Goal: Obtain resource: Download file/media

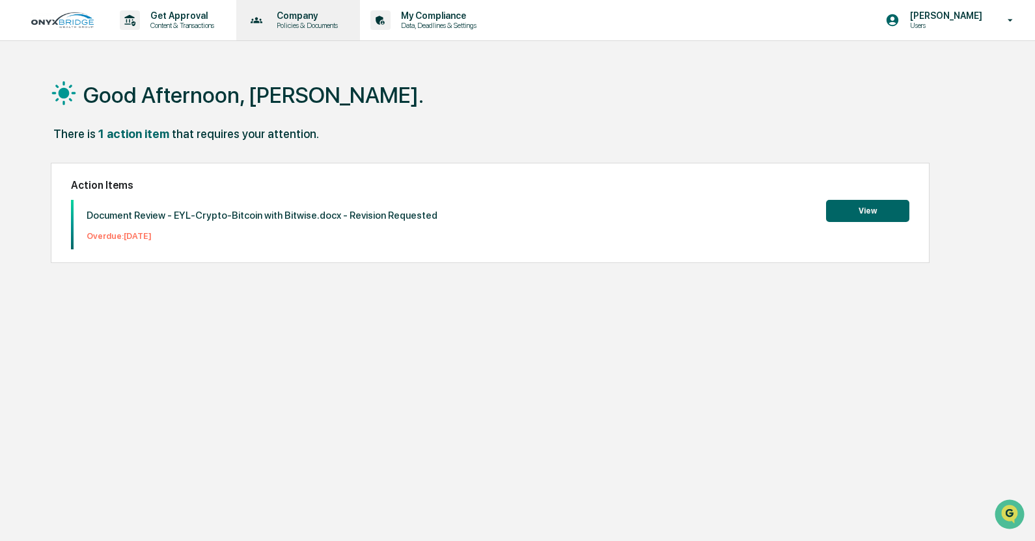
click at [323, 10] on p "Company" at bounding box center [305, 15] width 78 height 10
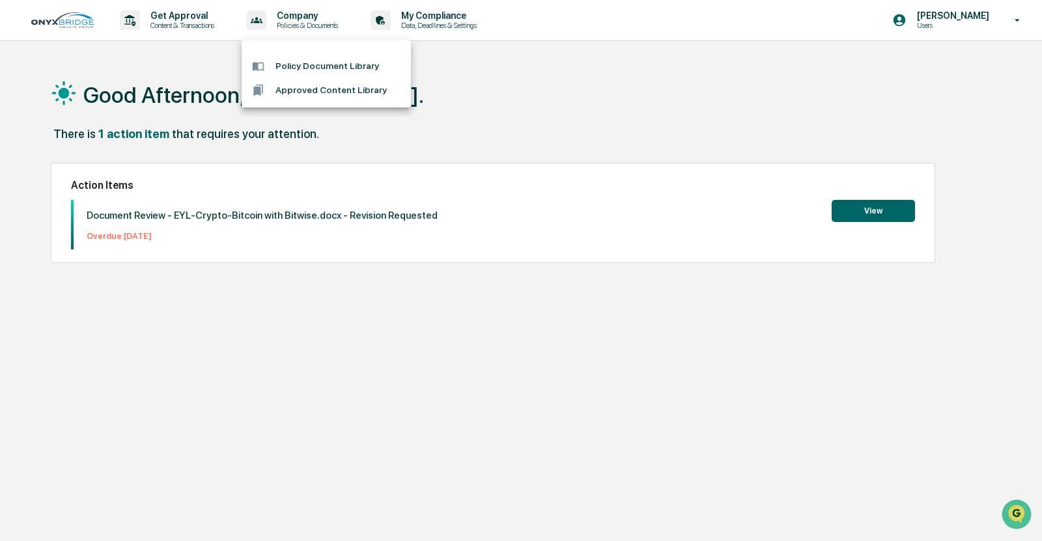
click at [354, 92] on li "Approved Content Library" at bounding box center [326, 90] width 169 height 24
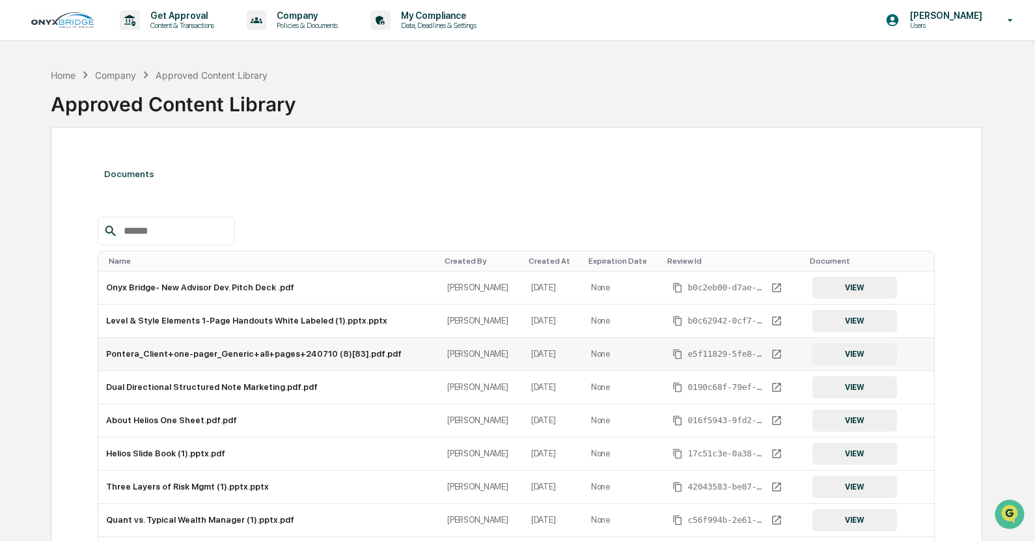
click at [828, 361] on button "VIEW" at bounding box center [855, 354] width 85 height 22
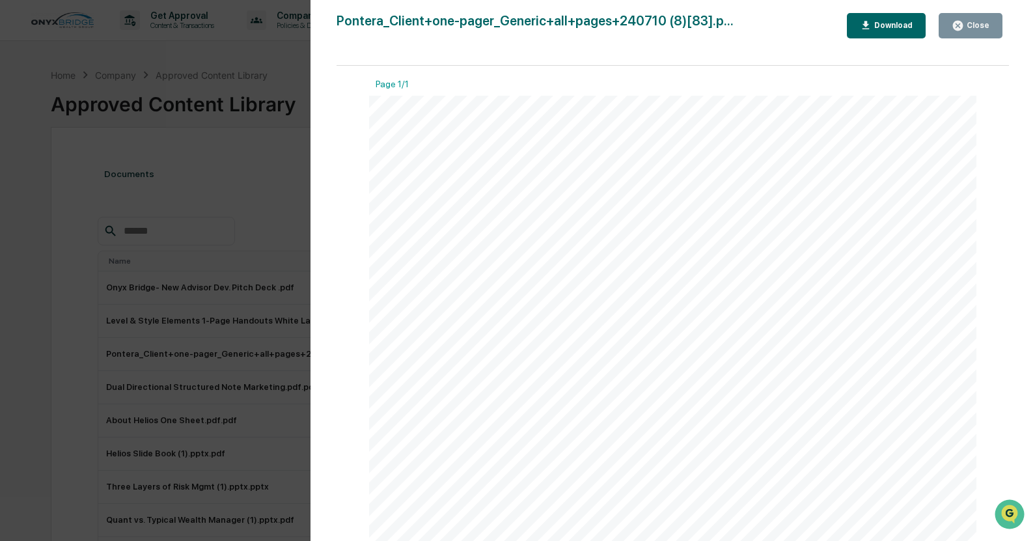
click at [889, 14] on button "Download" at bounding box center [886, 25] width 79 height 25
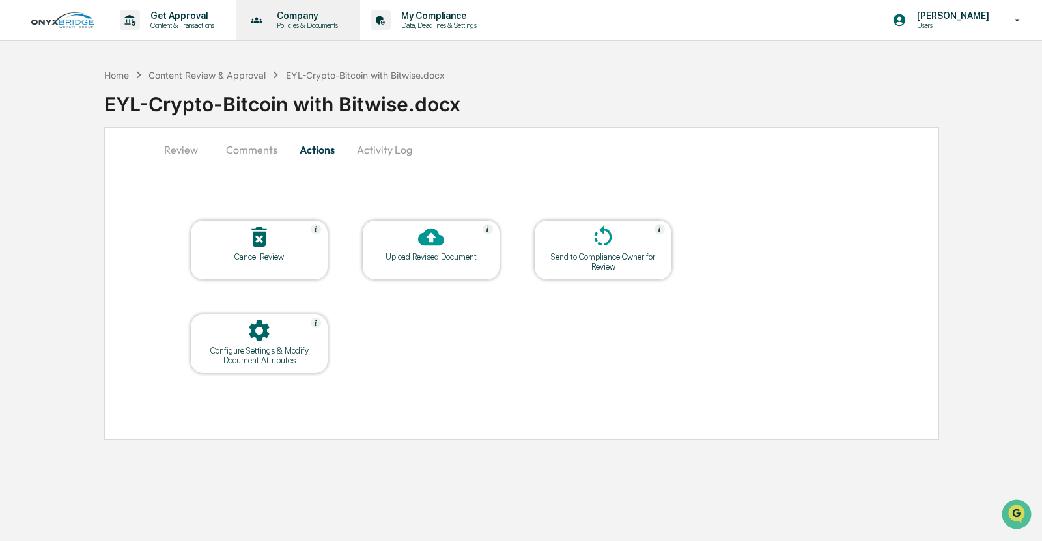
click at [308, 25] on p "Policies & Documents" at bounding box center [305, 25] width 78 height 9
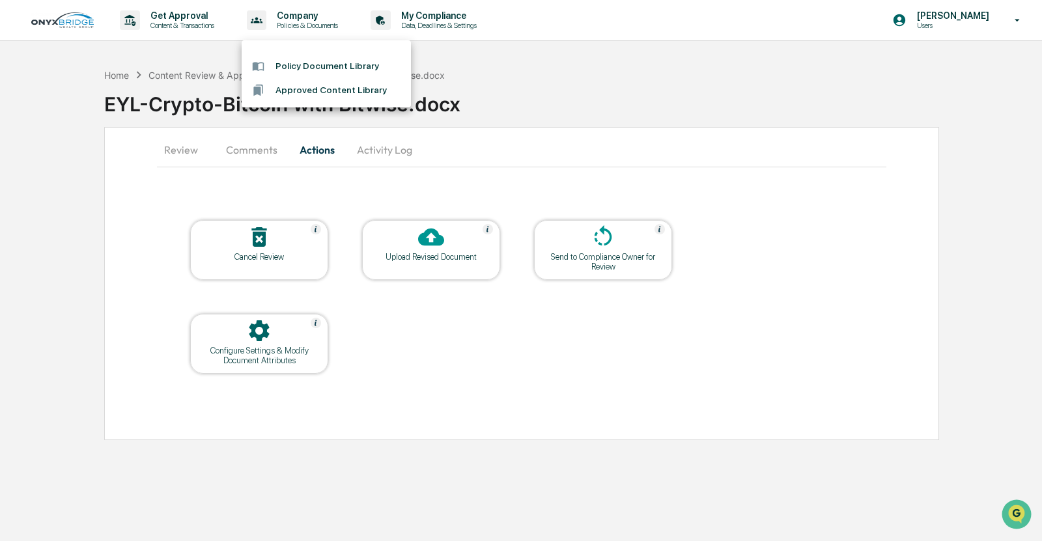
click at [329, 91] on li "Approved Content Library" at bounding box center [326, 90] width 169 height 24
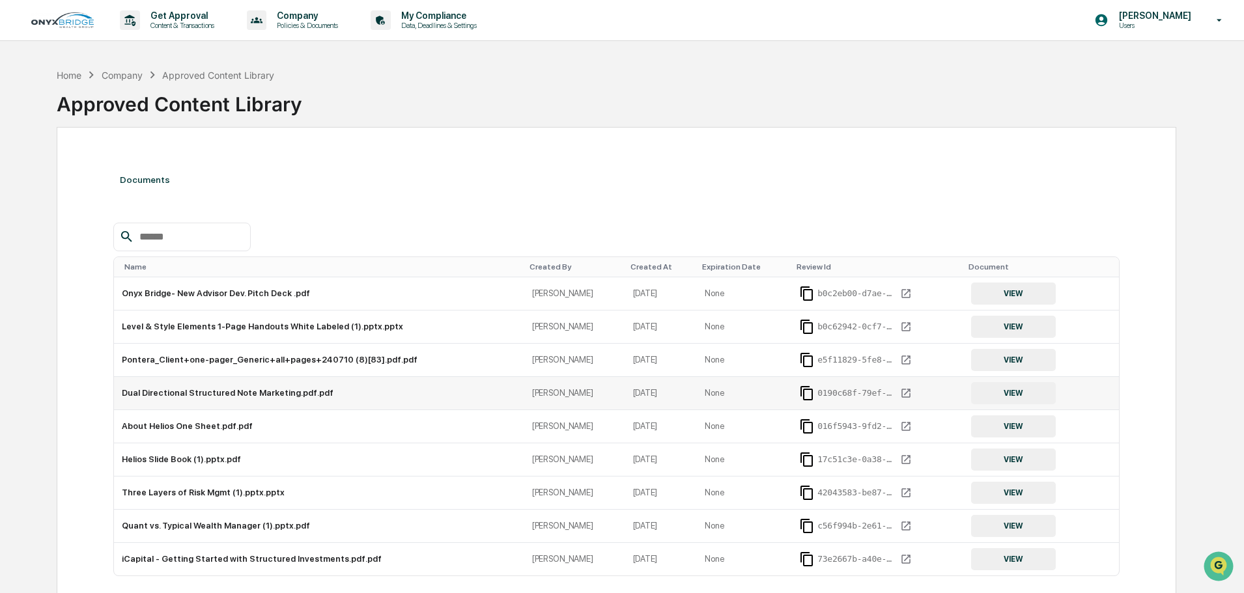
click at [980, 398] on button "VIEW" at bounding box center [1013, 393] width 85 height 22
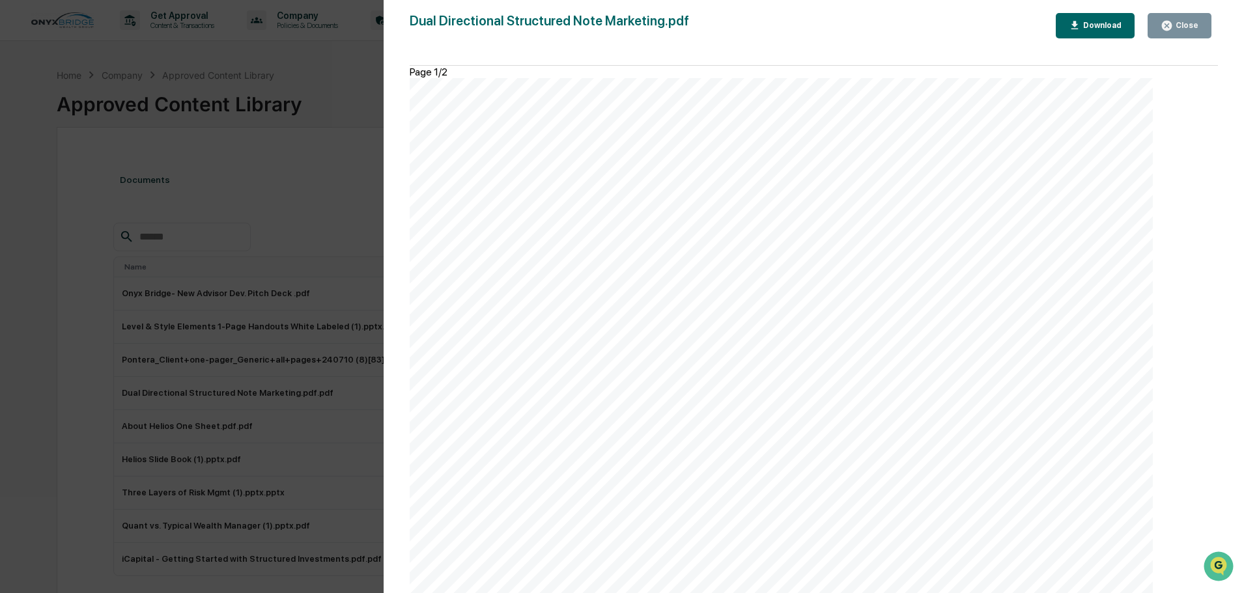
scroll to position [65, 0]
click at [1041, 36] on button "Close" at bounding box center [1179, 25] width 64 height 25
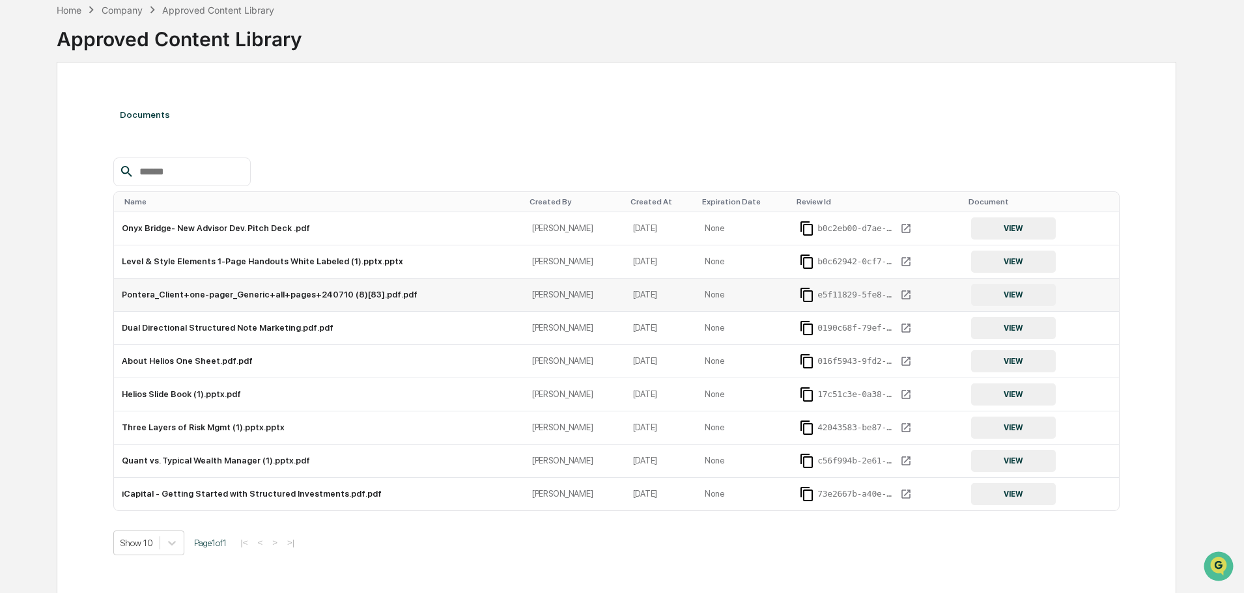
drag, startPoint x: 989, startPoint y: 294, endPoint x: 783, endPoint y: 288, distance: 205.9
click at [811, 292] on tr "Pontera_Client+one-pager_Generic+all+pages+240710 (8)[83].pdf.pdf [PERSON_NAME]…" at bounding box center [616, 295] width 1005 height 33
click at [1005, 328] on button "VIEW" at bounding box center [1013, 328] width 85 height 22
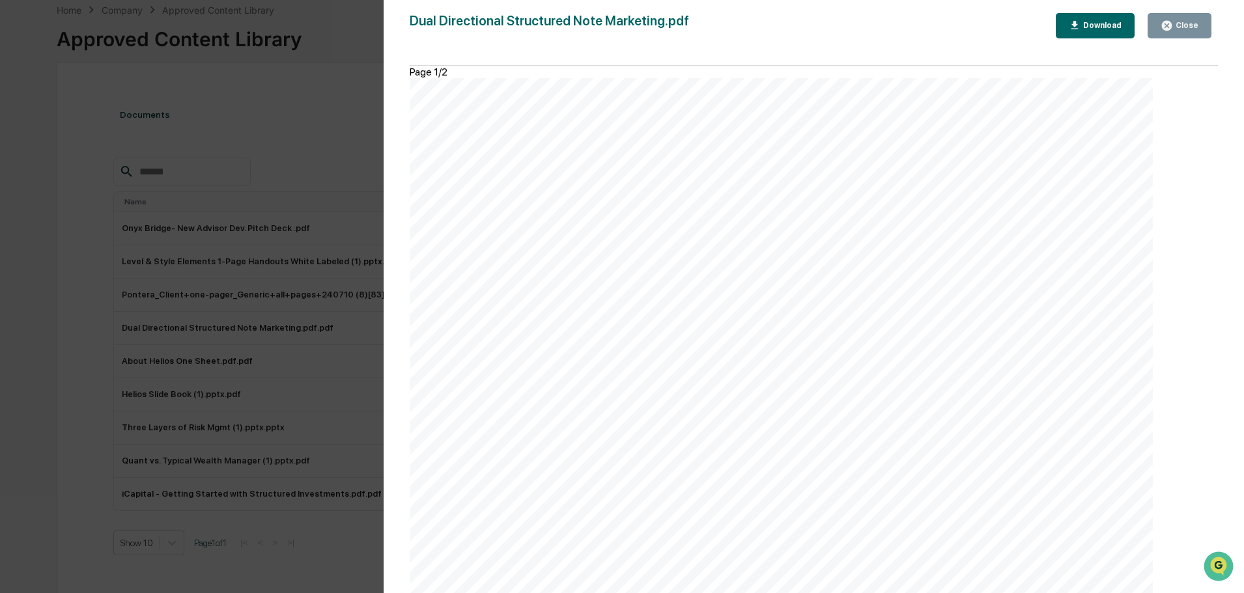
scroll to position [716, 0]
click at [1041, 24] on icon "button" at bounding box center [1166, 26] width 12 height 12
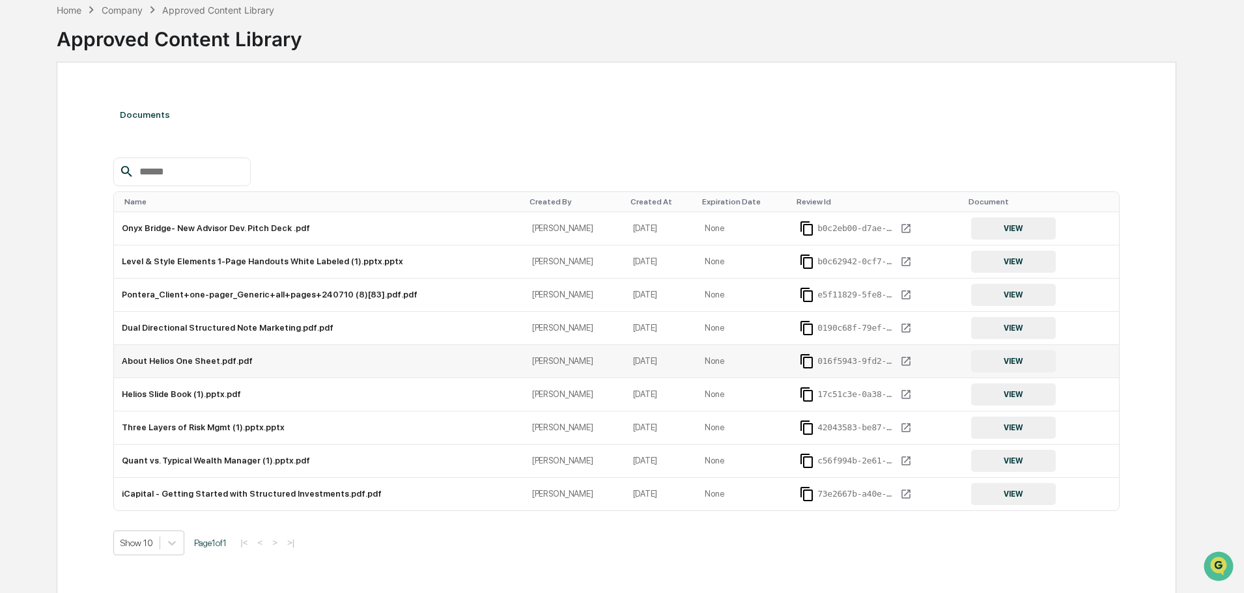
click at [1001, 369] on button "VIEW" at bounding box center [1013, 361] width 85 height 22
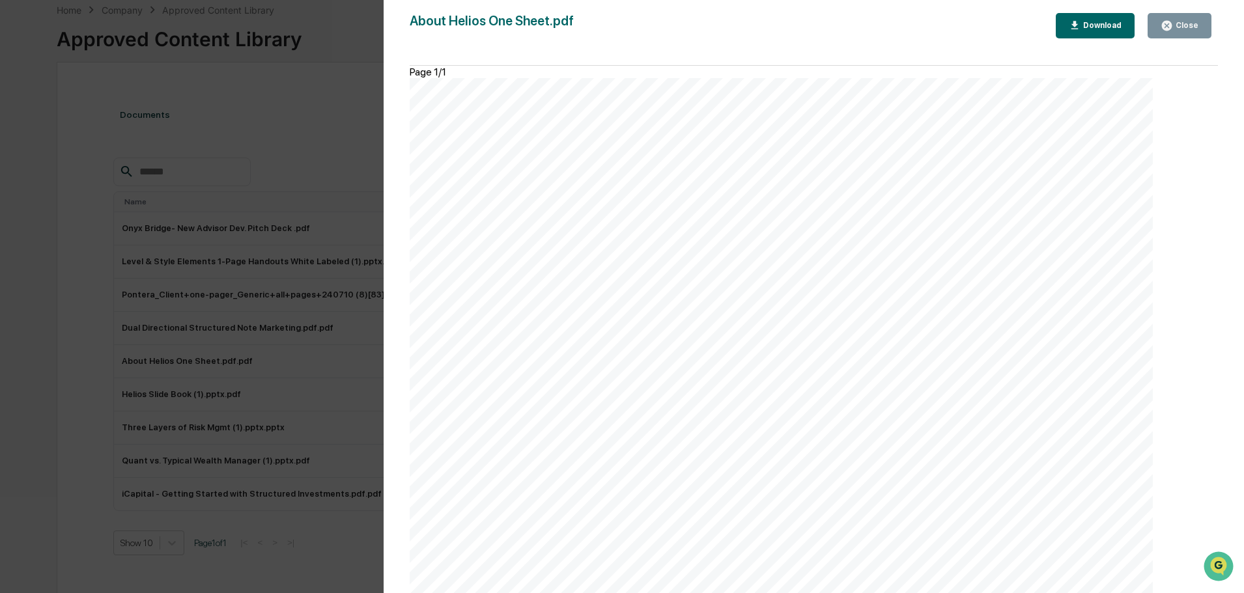
scroll to position [0, 0]
click at [1041, 24] on div "Close" at bounding box center [1185, 25] width 25 height 9
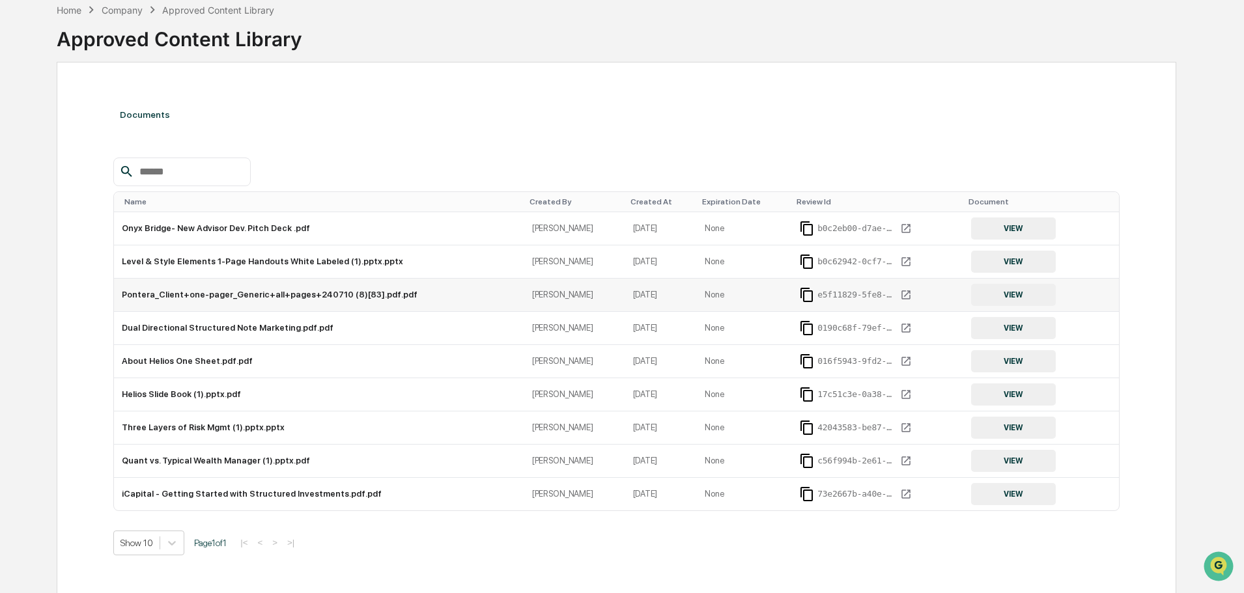
click at [223, 302] on td "Pontera_Client+one-pager_Generic+all+pages+240710 (8)[83].pdf.pdf" at bounding box center [319, 295] width 410 height 33
click at [1000, 304] on button "VIEW" at bounding box center [1013, 295] width 85 height 22
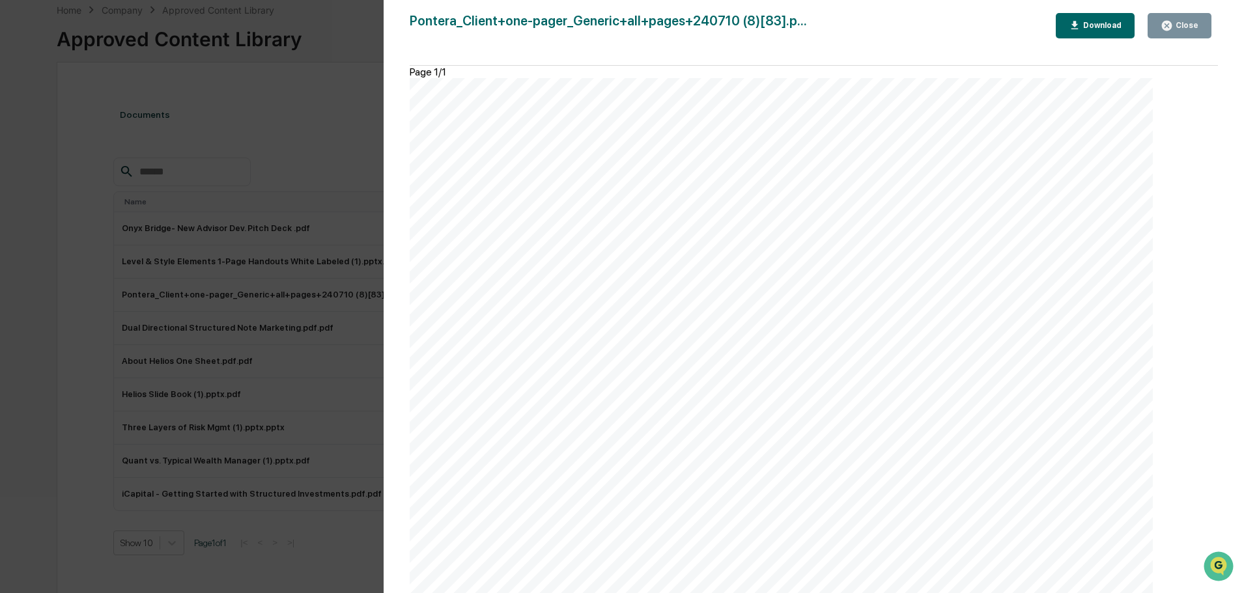
click at [1041, 34] on button "Close" at bounding box center [1179, 25] width 64 height 25
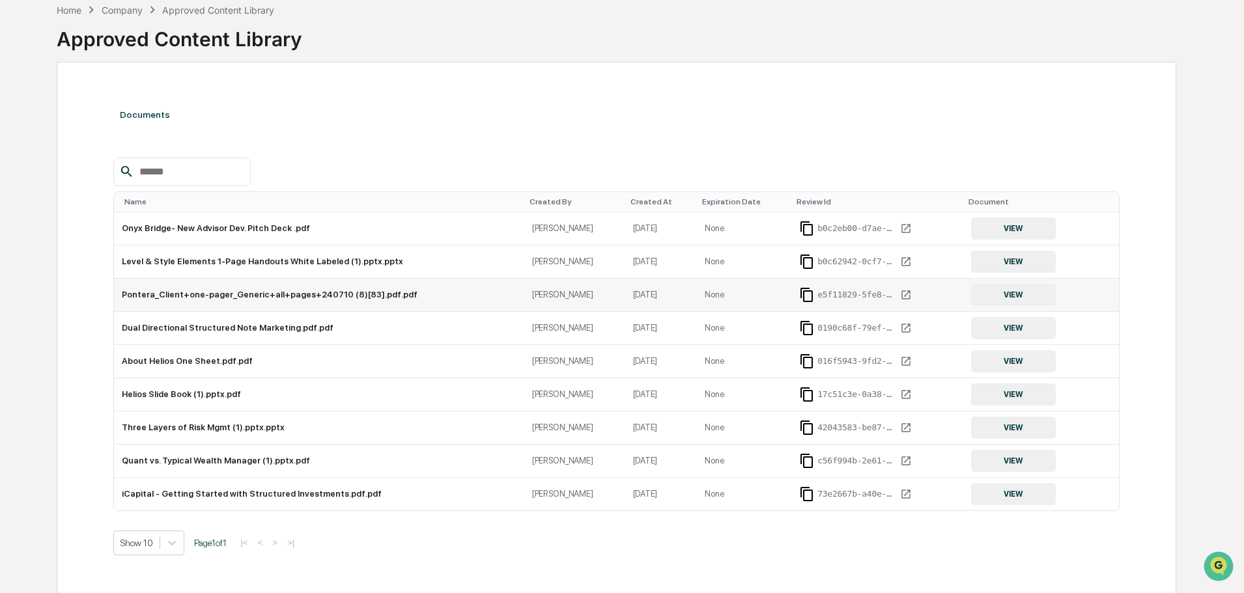
click at [979, 290] on button "VIEW" at bounding box center [1013, 295] width 85 height 22
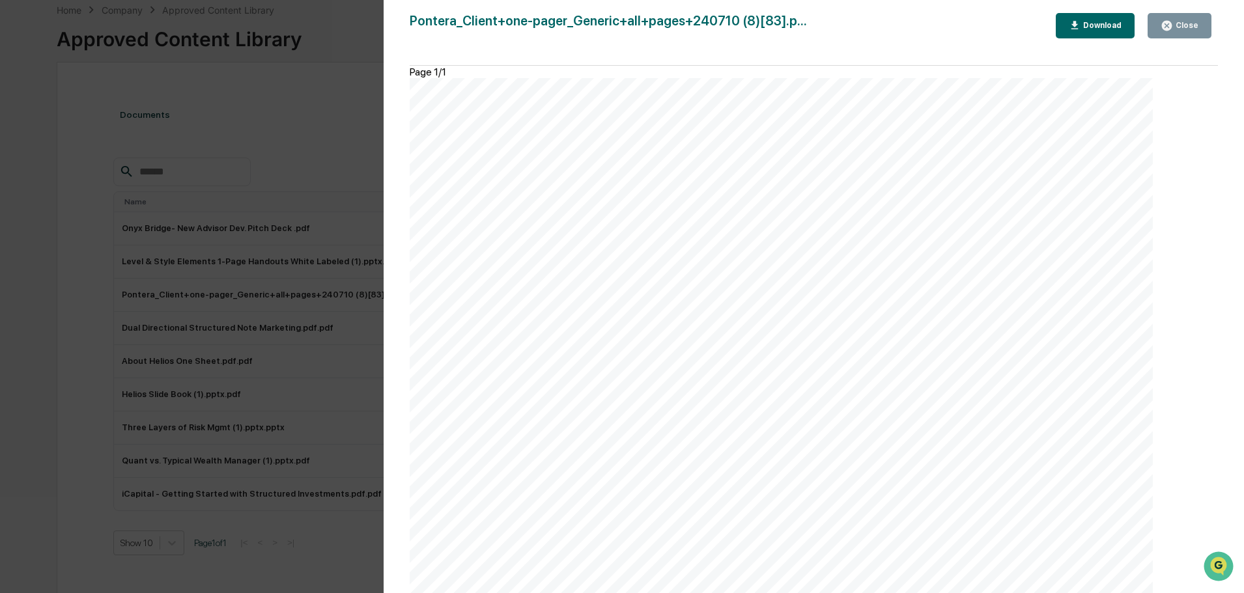
click at [1041, 40] on div "Pontera_Client+one-pager_Generic+all+pages+240710 (8)[83].p... Close Download P…" at bounding box center [814, 309] width 809 height 593
click at [1041, 22] on div "Close" at bounding box center [1185, 25] width 25 height 9
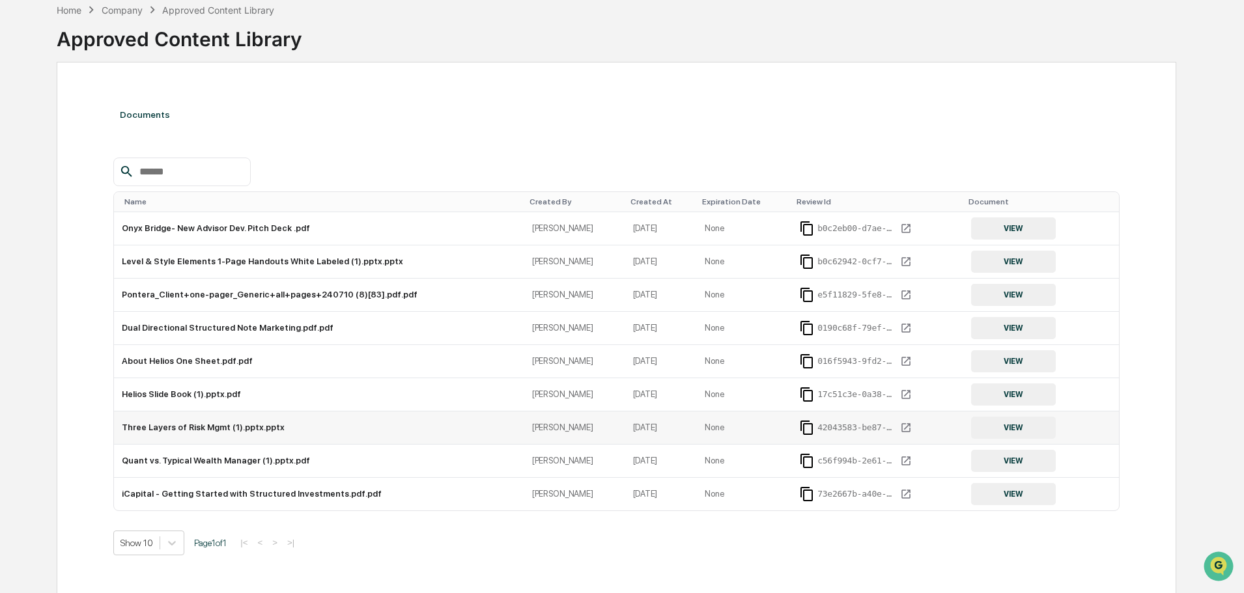
click at [982, 434] on button "VIEW" at bounding box center [1013, 428] width 85 height 22
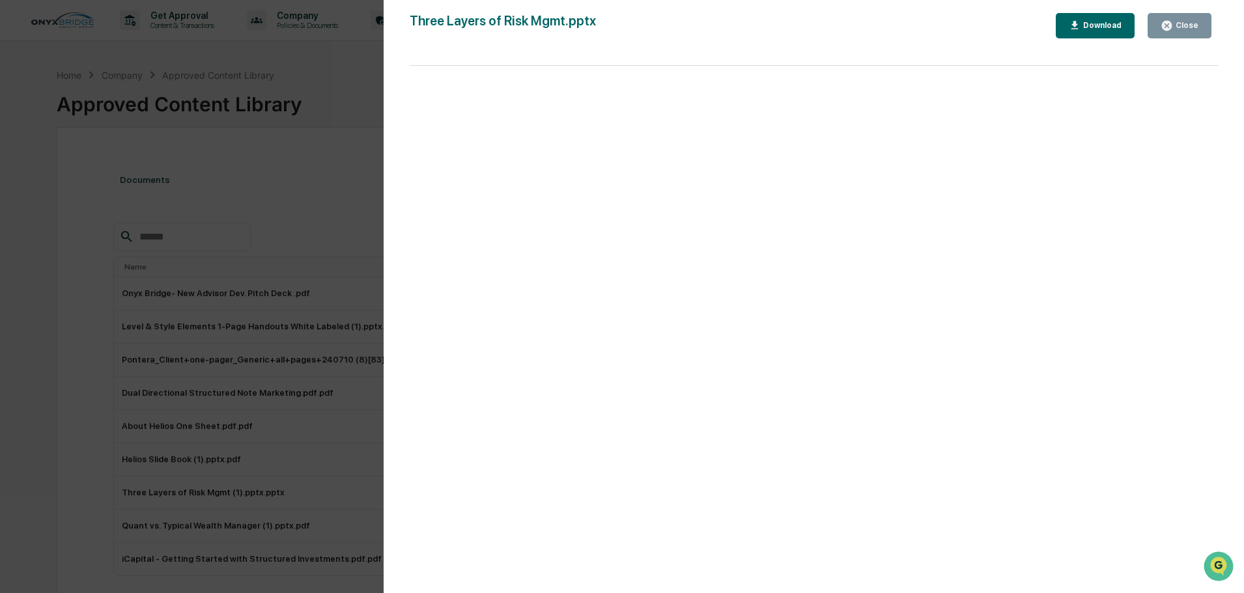
click at [1041, 18] on button "Close" at bounding box center [1179, 25] width 64 height 25
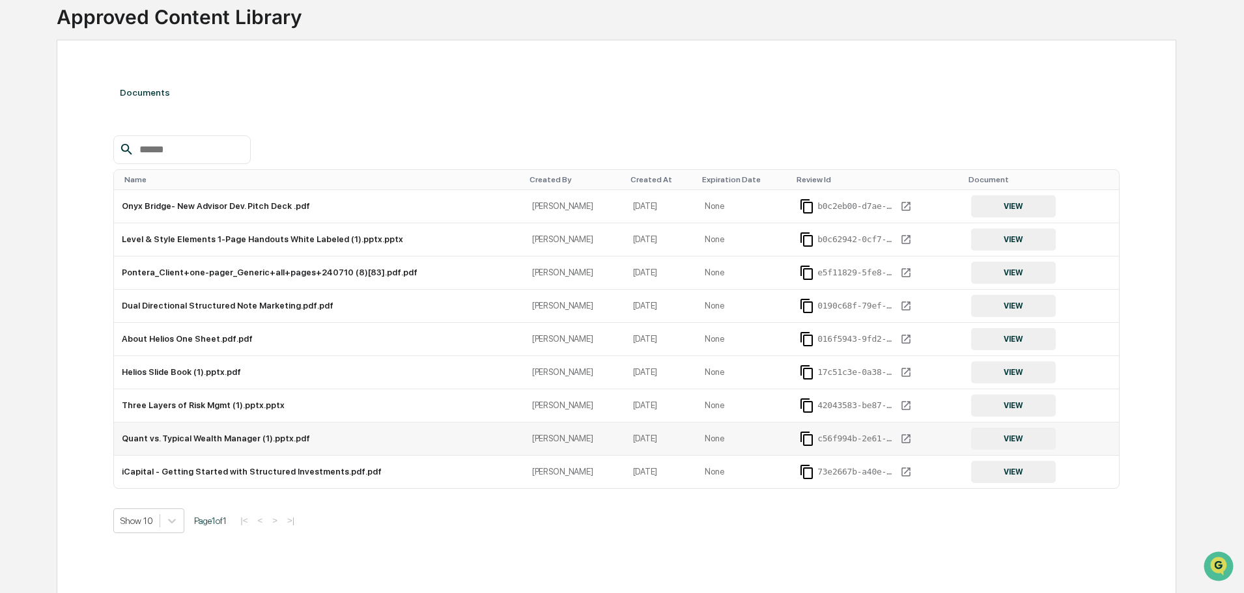
scroll to position [94, 0]
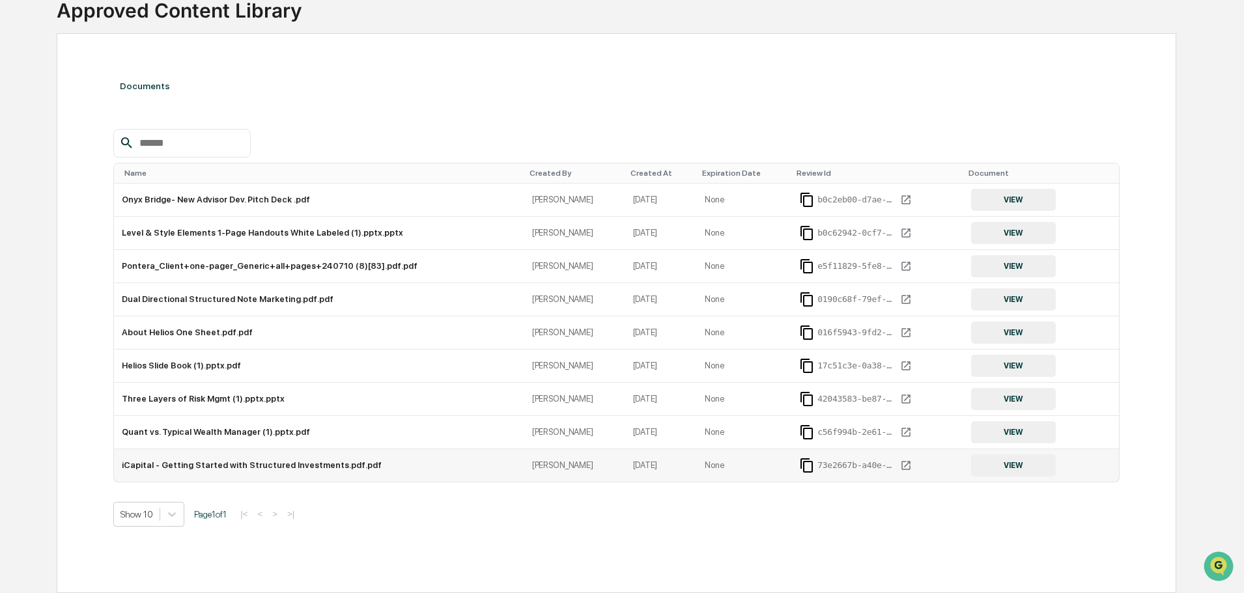
click at [1017, 462] on button "VIEW" at bounding box center [1013, 466] width 85 height 22
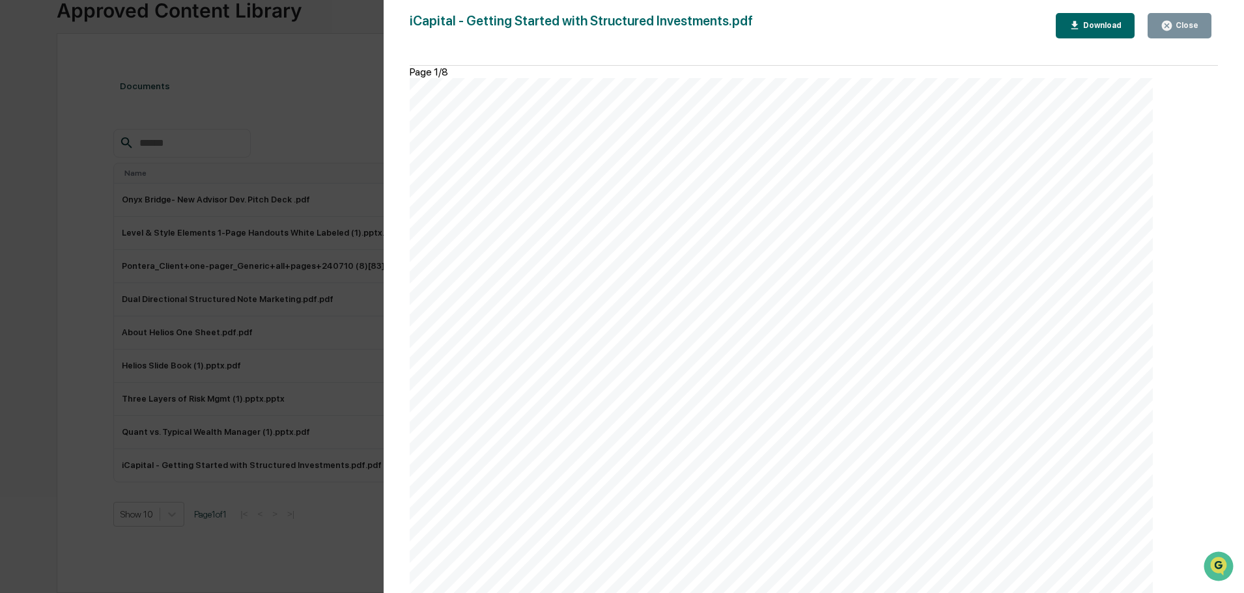
scroll to position [2865, 0]
click at [1041, 17] on button "Close" at bounding box center [1179, 25] width 64 height 25
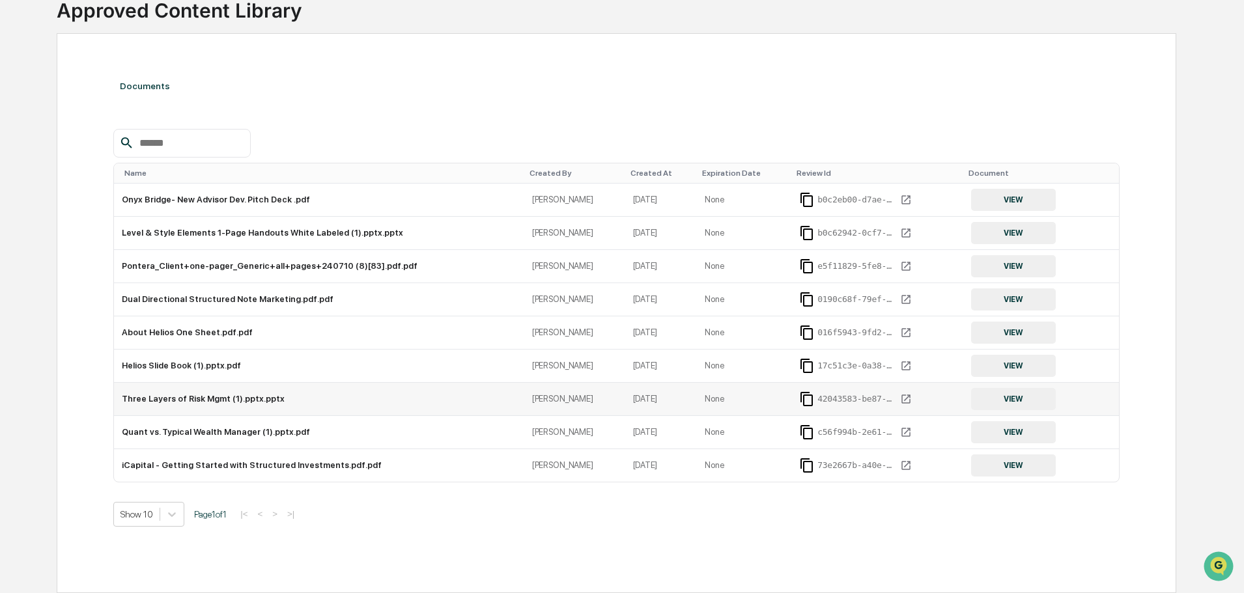
click at [999, 409] on button "VIEW" at bounding box center [1013, 399] width 85 height 22
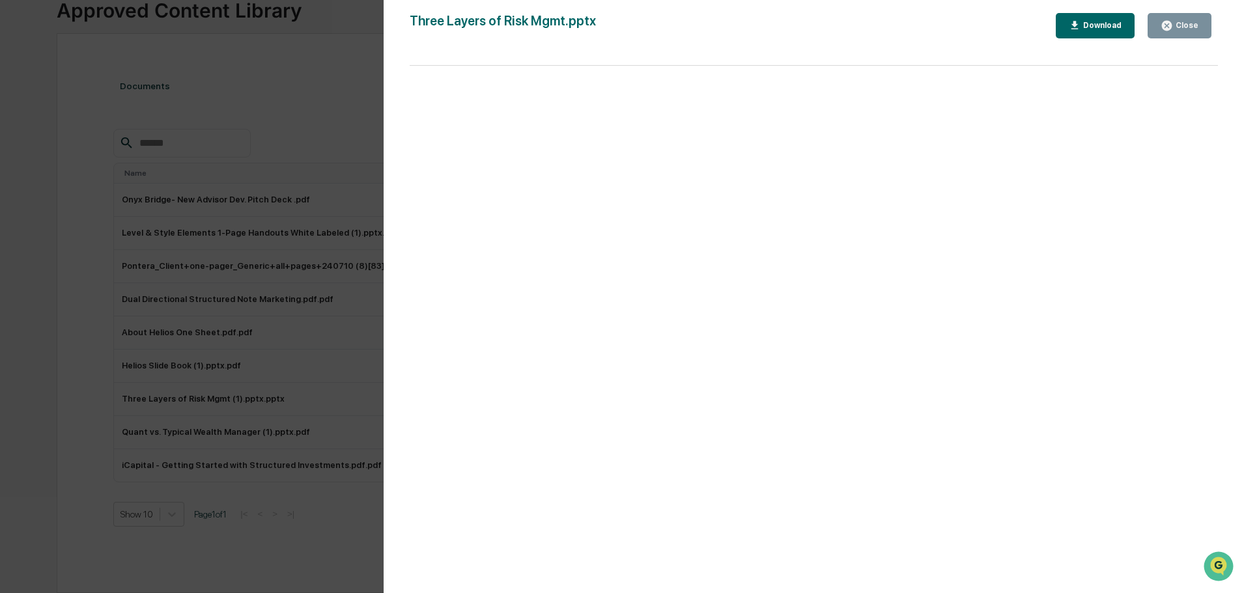
click at [1041, 27] on div "Download" at bounding box center [1100, 25] width 41 height 9
click at [1041, 27] on button "Close" at bounding box center [1179, 25] width 64 height 25
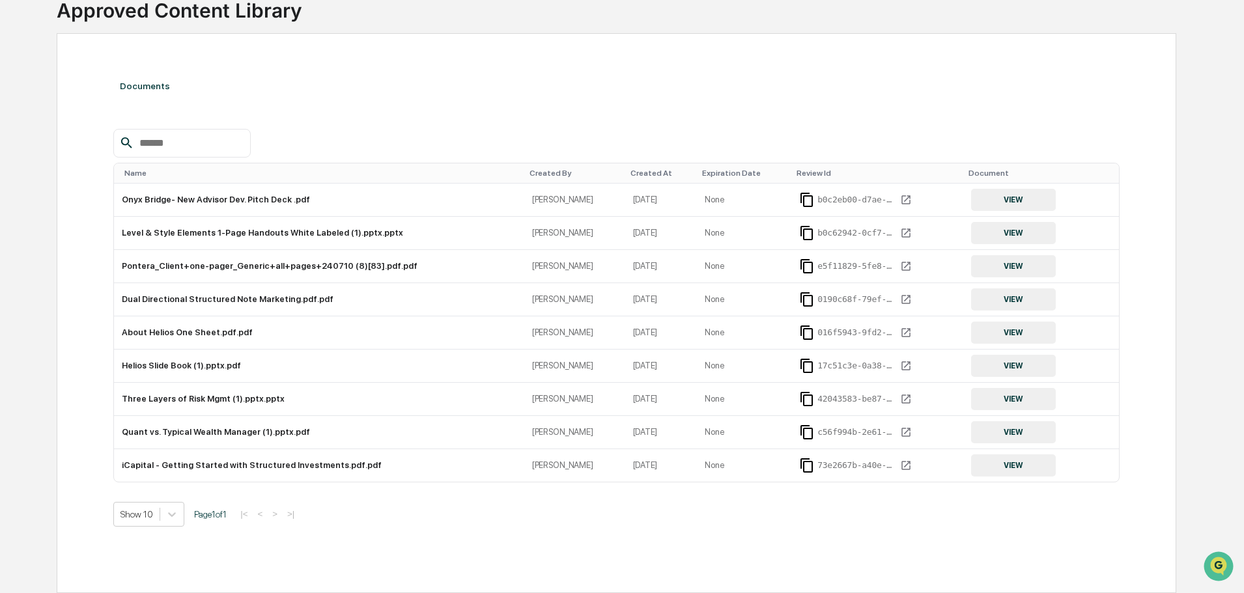
drag, startPoint x: 848, startPoint y: 1, endPoint x: 736, endPoint y: 99, distance: 149.0
click at [736, 99] on div "Documents" at bounding box center [616, 86] width 1006 height 36
drag, startPoint x: 1142, startPoint y: 3, endPoint x: 1195, endPoint y: 35, distance: 61.6
click at [1041, 35] on div "Home Company Approved Content Library Approved Content Library Documents Name C…" at bounding box center [616, 280] width 1158 height 625
